Goal: Information Seeking & Learning: Check status

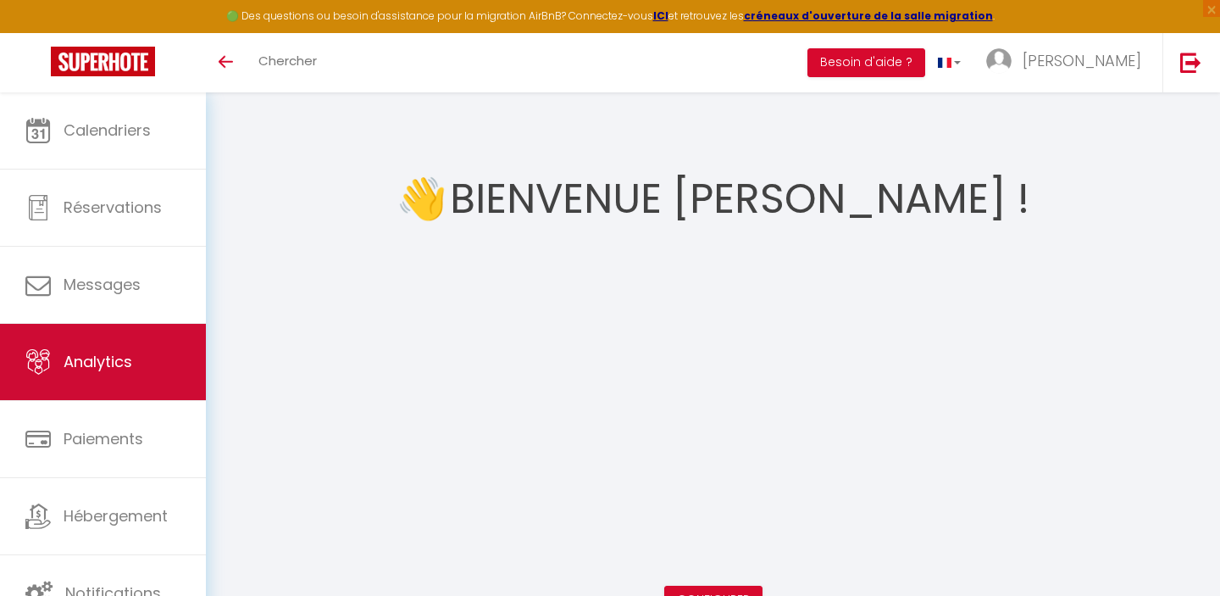
click at [126, 353] on span "Analytics" at bounding box center [98, 361] width 69 height 21
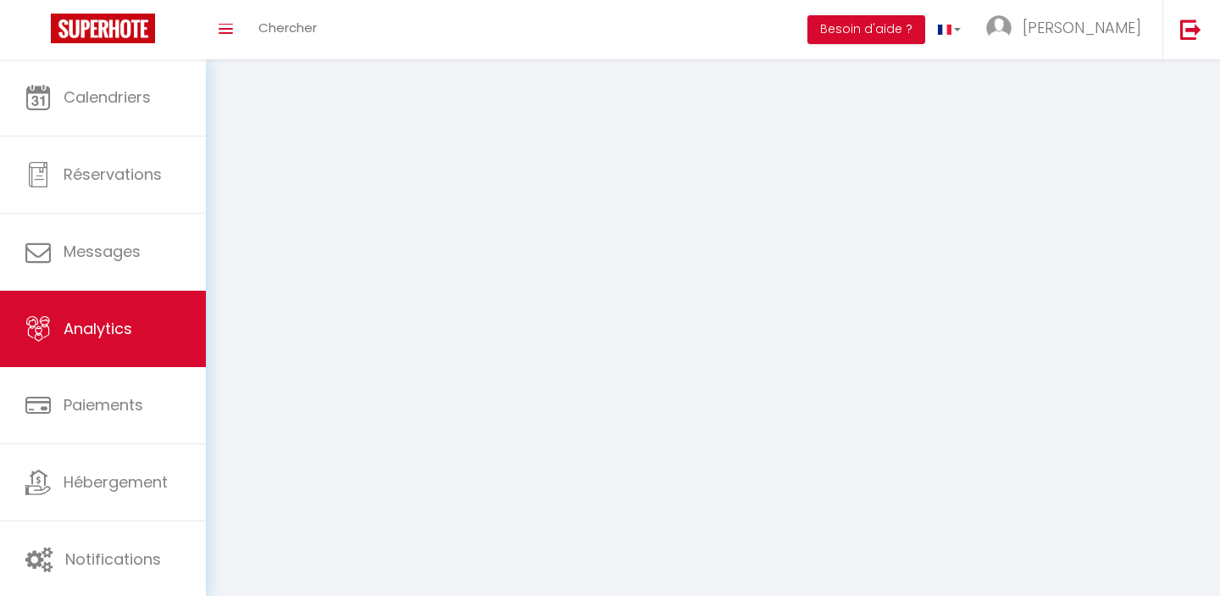
select select "2025"
select select "9"
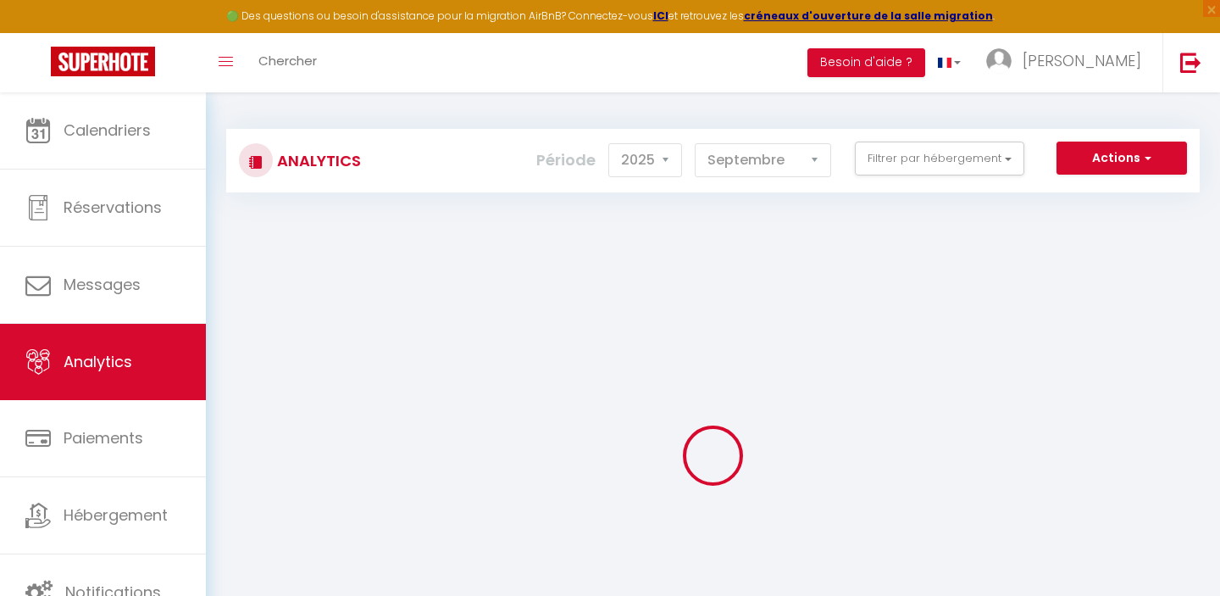
checkbox input "false"
checkbox Mer "false"
checkbox Dégagée "false"
checkbox dégagée "false"
checkbox Mer "false"
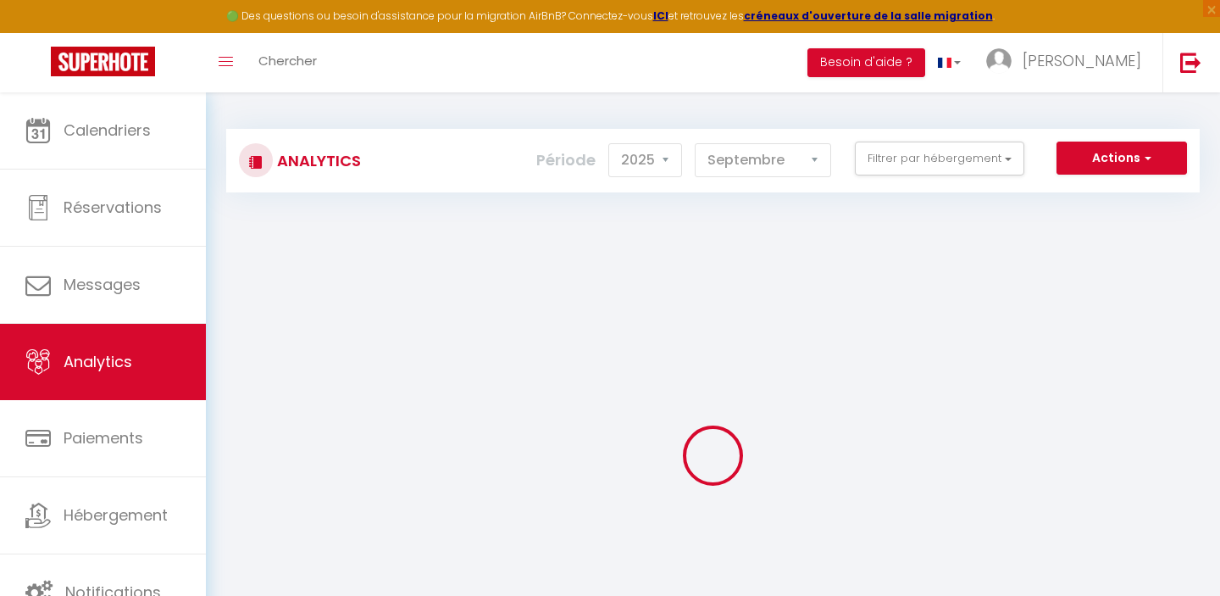
checkbox jardin "false"
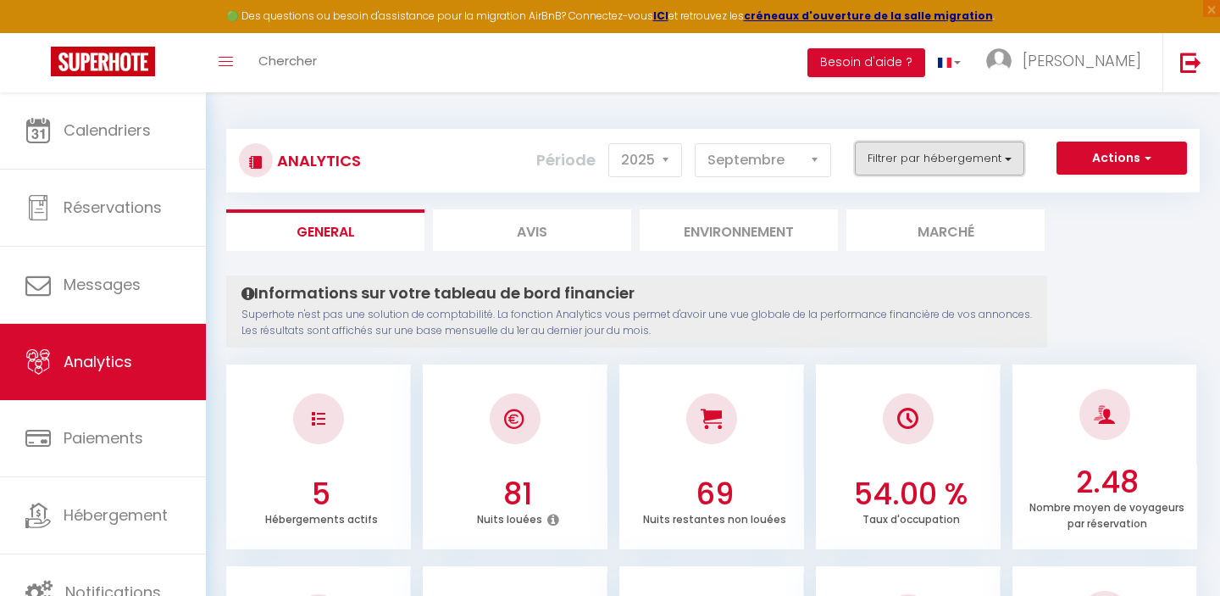
click at [984, 153] on button "Filtrer par hébergement" at bounding box center [939, 158] width 169 height 34
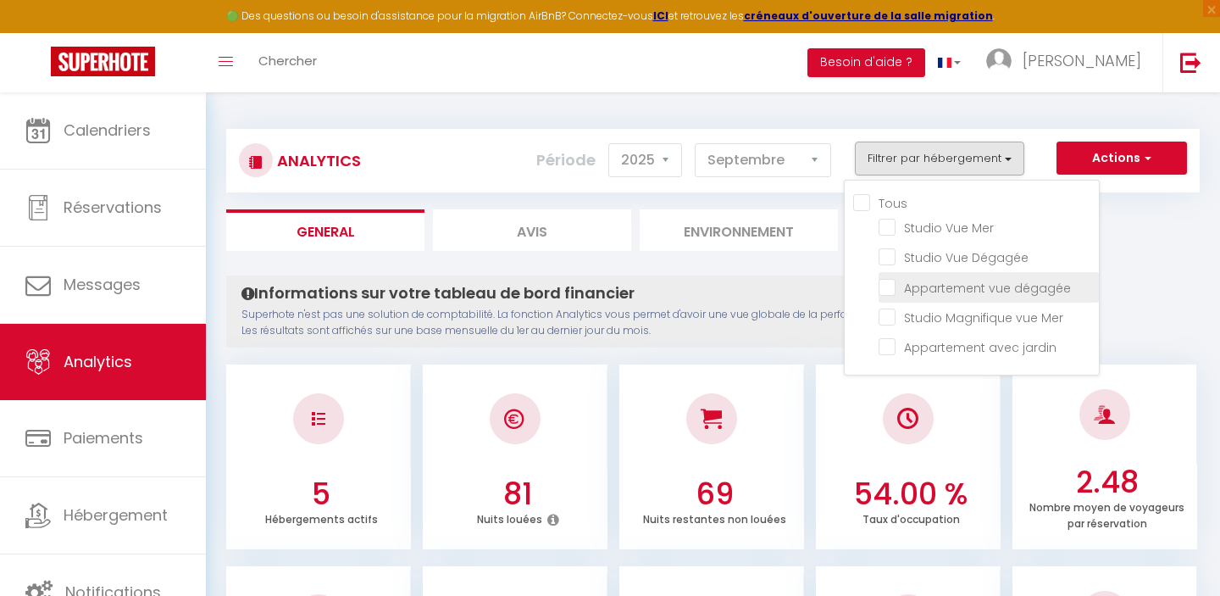
click at [892, 282] on dégagée "checkbox" at bounding box center [989, 285] width 220 height 17
checkbox dégagée "true"
checkbox Mer "false"
checkbox Dégagée "false"
checkbox Mer "false"
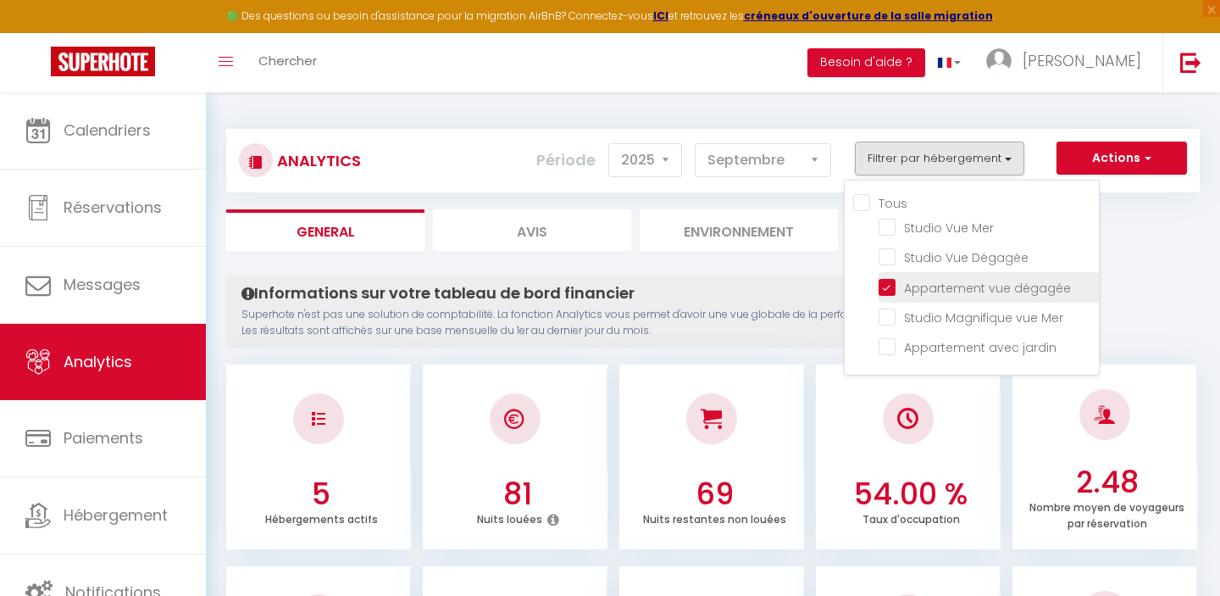
checkbox jardin "false"
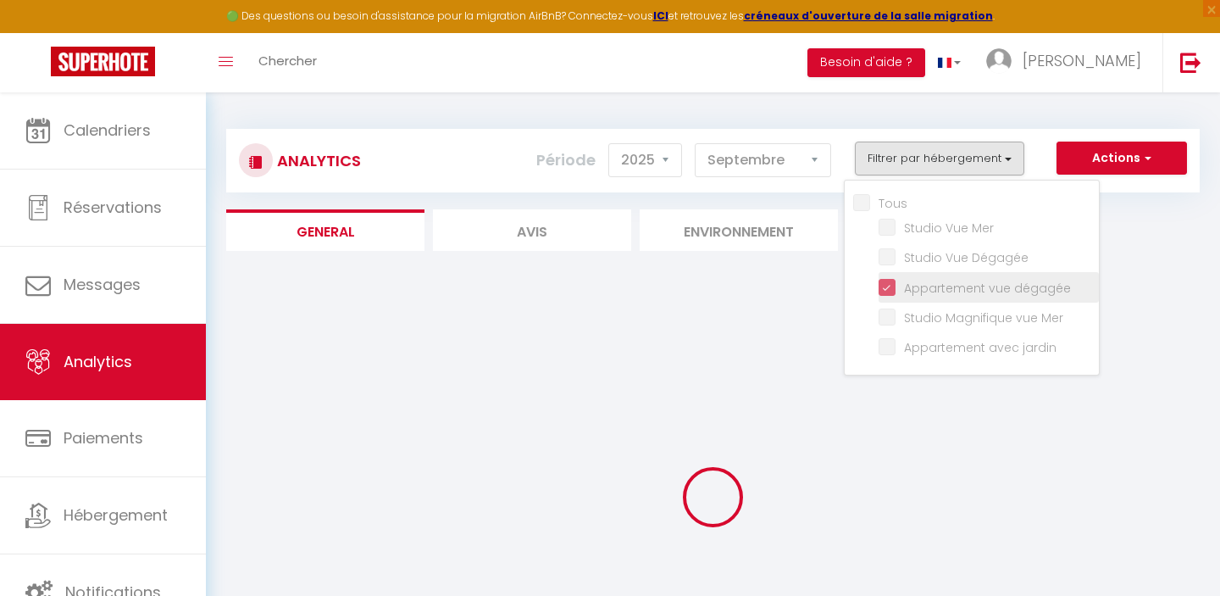
checkbox Mer "false"
checkbox Dégagée "false"
checkbox Mer "false"
checkbox jardin "false"
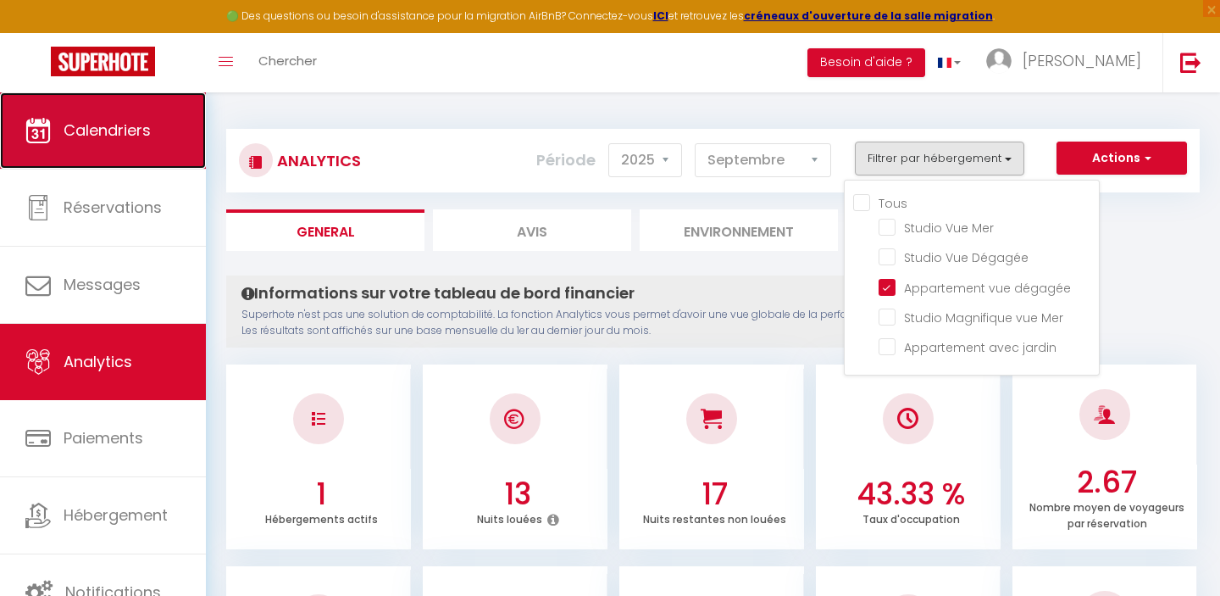
click at [112, 141] on span "Calendriers" at bounding box center [107, 129] width 87 height 21
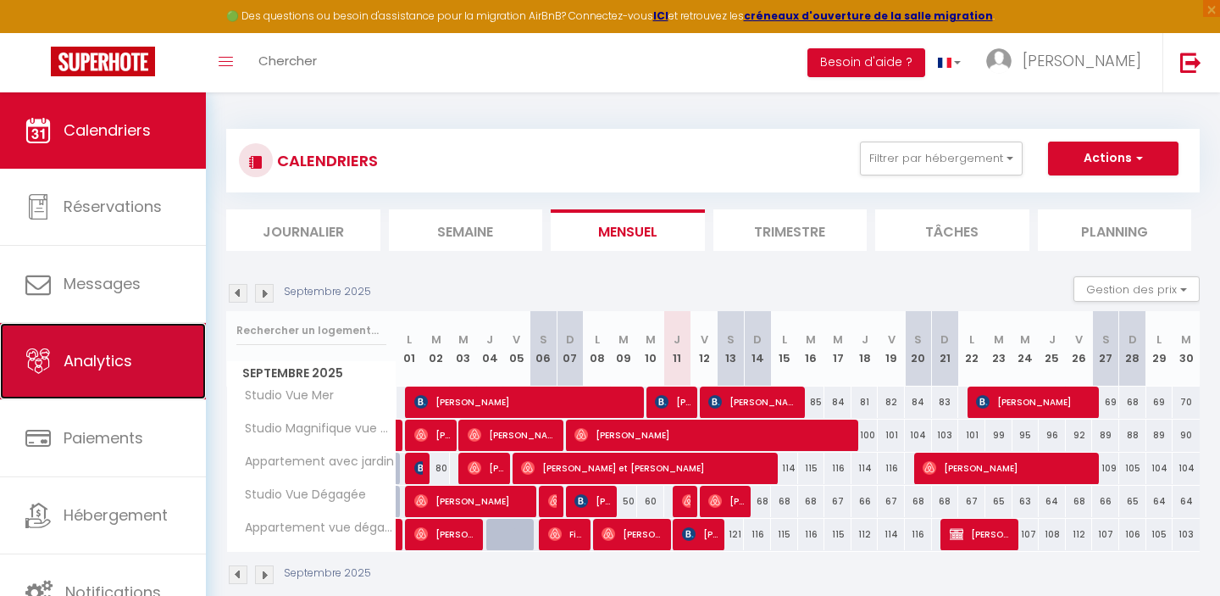
click at [126, 366] on span "Analytics" at bounding box center [98, 360] width 69 height 21
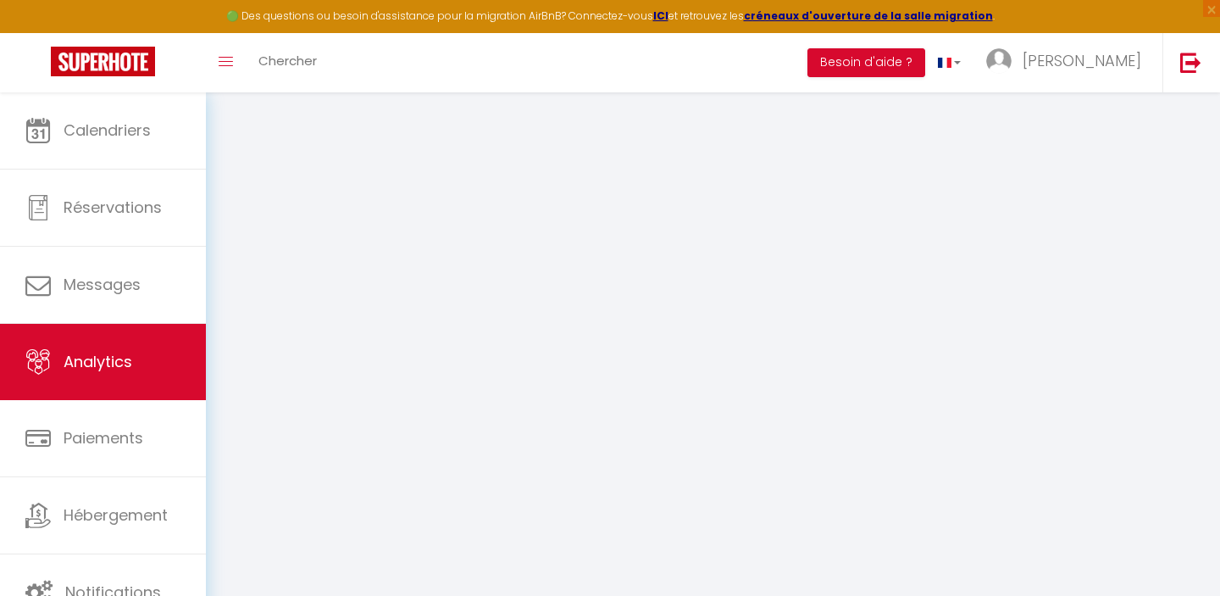
select select "2025"
select select "9"
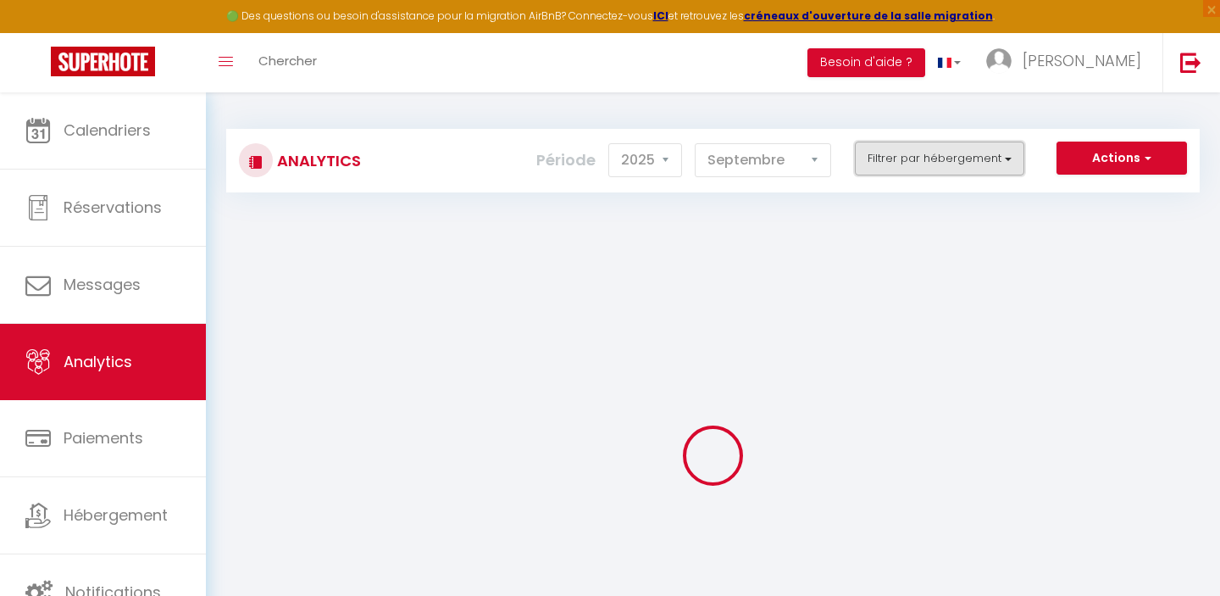
click at [998, 160] on button "Filtrer par hébergement" at bounding box center [939, 158] width 169 height 34
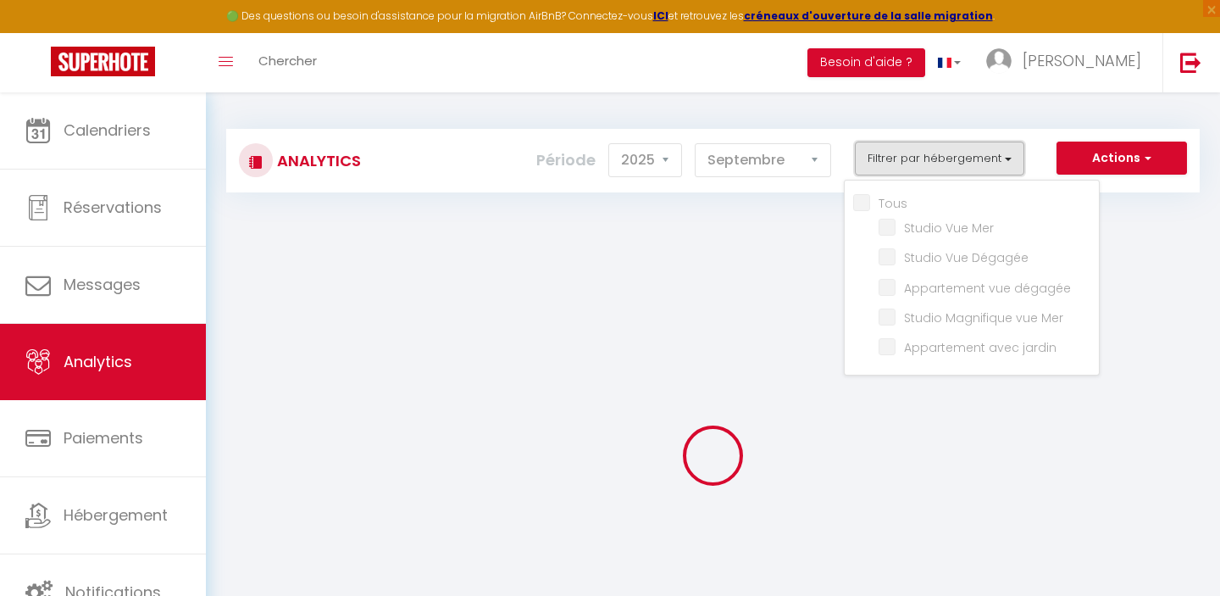
checkbox input "false"
checkbox Mer "false"
checkbox Dégagée "false"
checkbox dégagée "false"
checkbox Mer "false"
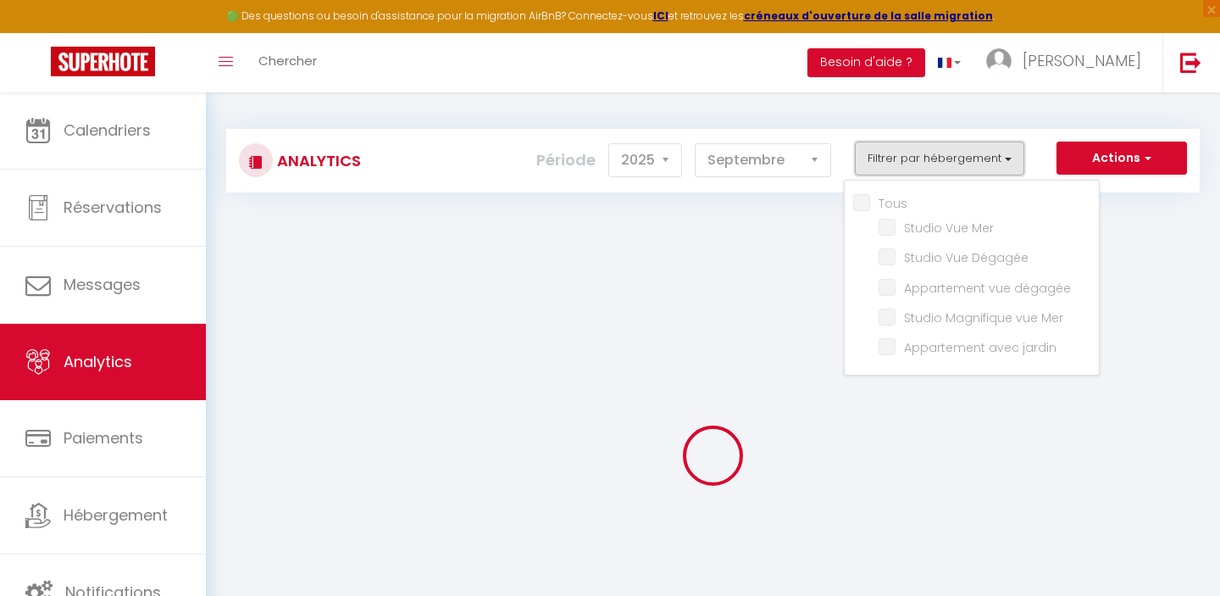
checkbox jardin "false"
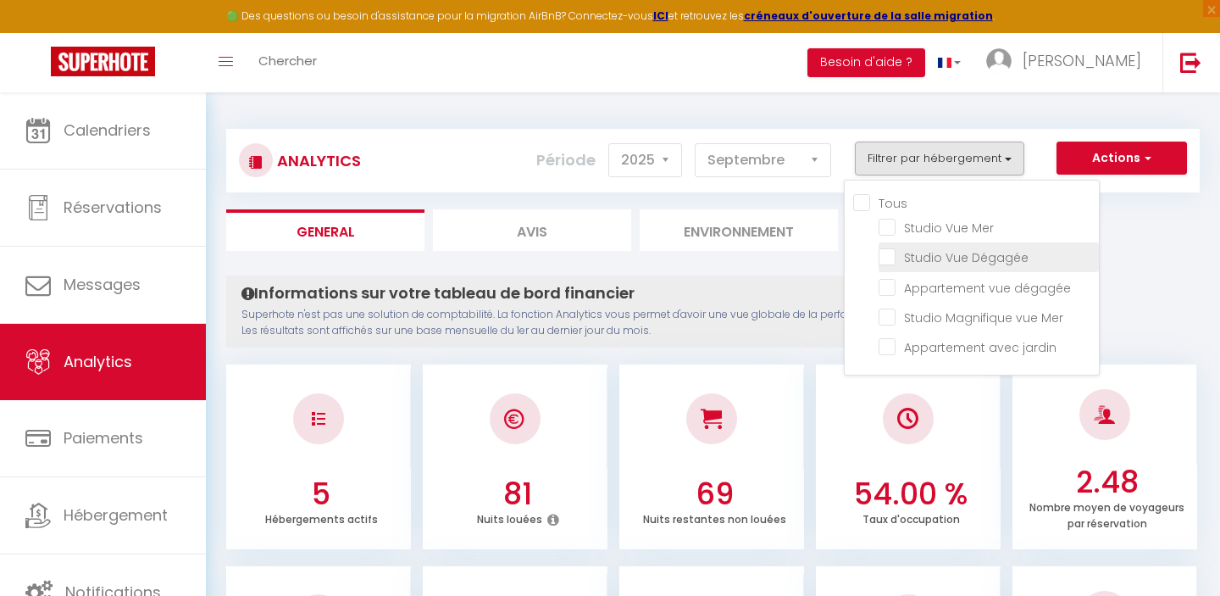
click at [885, 252] on Dégagée "checkbox" at bounding box center [989, 255] width 220 height 17
checkbox Dégagée "true"
checkbox Mer "false"
checkbox dégagée "false"
checkbox Mer "false"
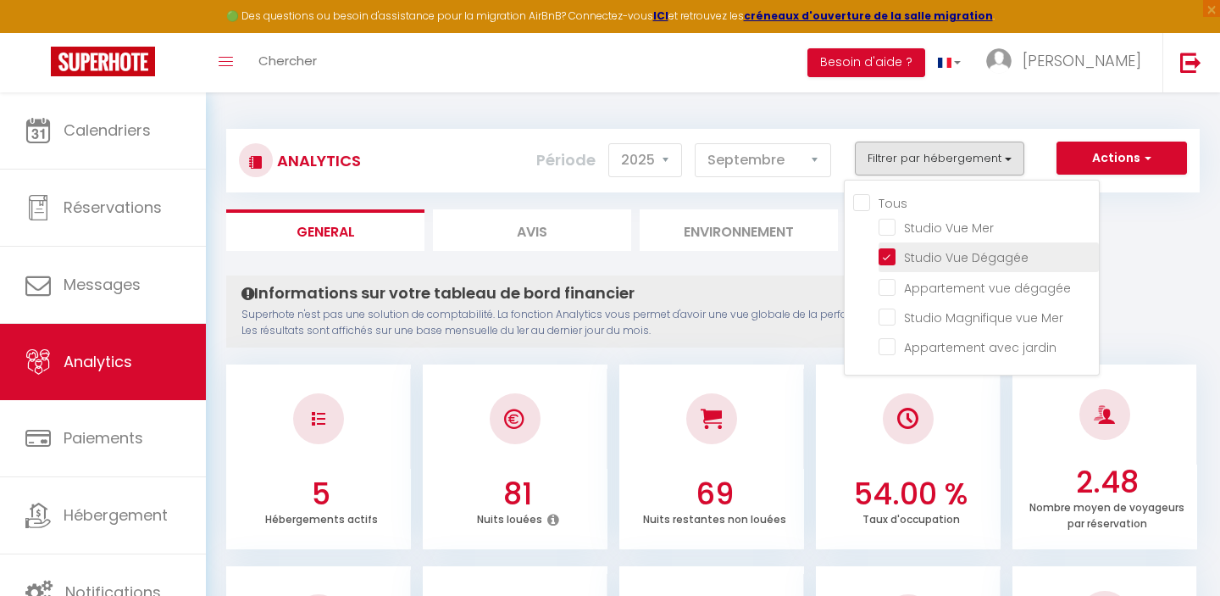
checkbox jardin "false"
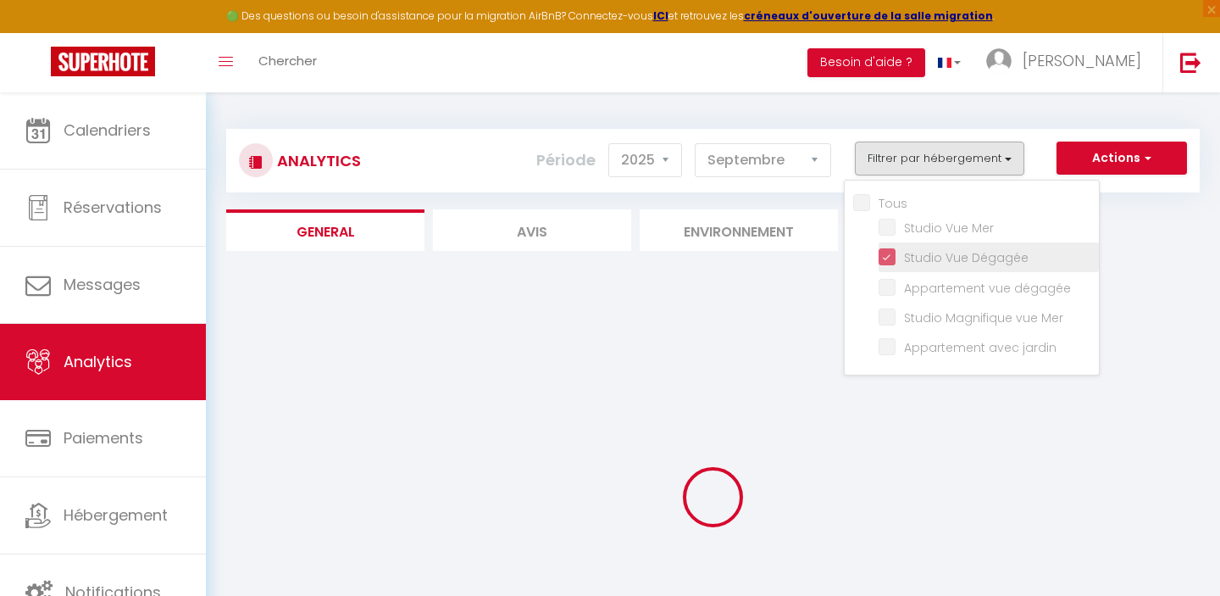
checkbox Mer "false"
checkbox dégagée "false"
checkbox Mer "false"
checkbox jardin "false"
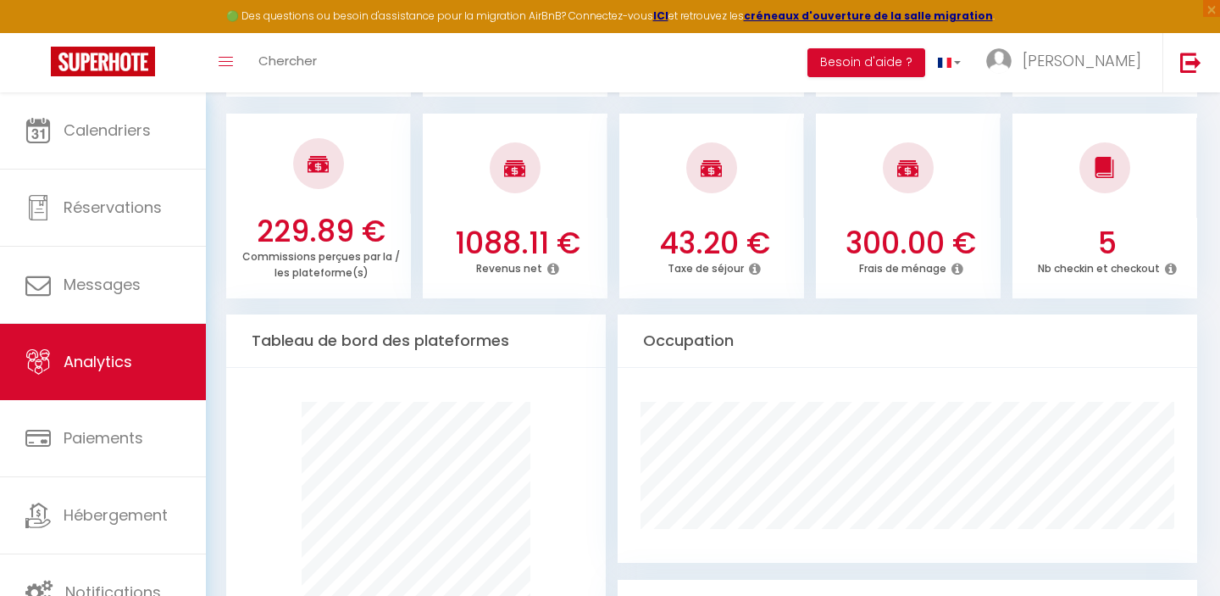
scroll to position [672, 0]
